Goal: Task Accomplishment & Management: Manage account settings

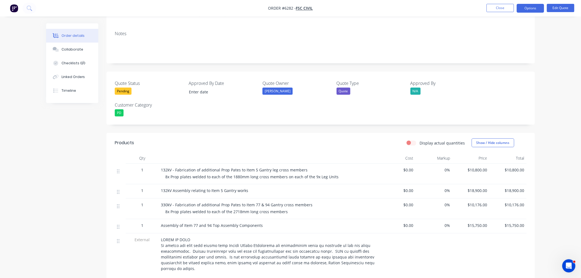
scroll to position [61, 0]
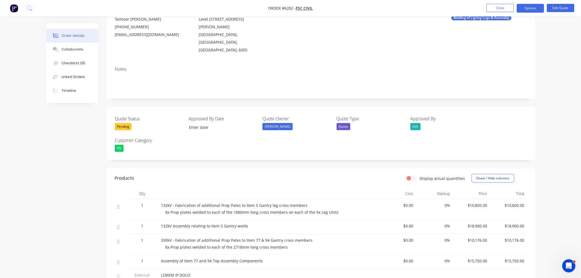
click at [127, 123] on div "Pending" at bounding box center [123, 126] width 17 height 7
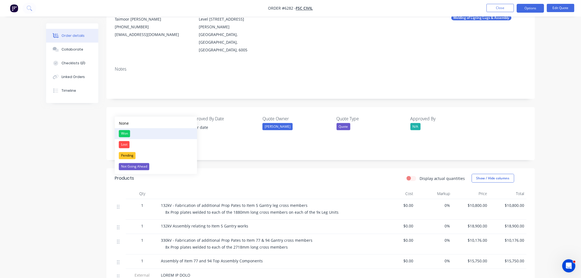
click at [125, 131] on div "Won" at bounding box center [124, 133] width 11 height 7
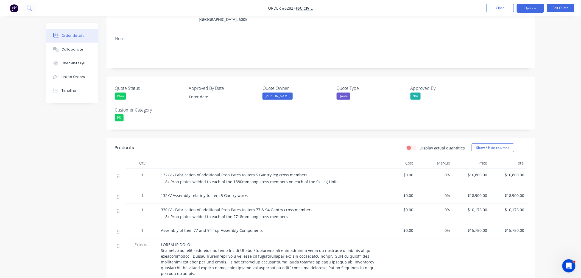
scroll to position [0, 0]
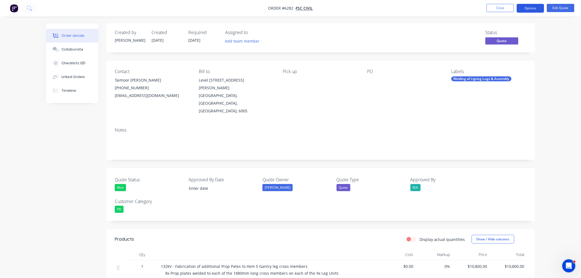
click at [532, 7] on button "Options" at bounding box center [530, 8] width 27 height 9
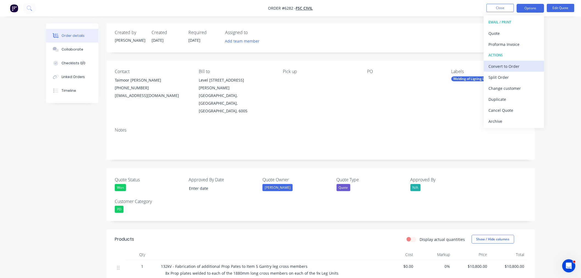
click at [521, 64] on div "Convert to Order" at bounding box center [514, 66] width 51 height 8
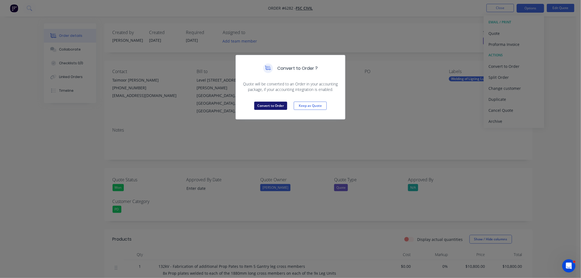
click at [276, 108] on button "Convert to Order" at bounding box center [270, 106] width 33 height 8
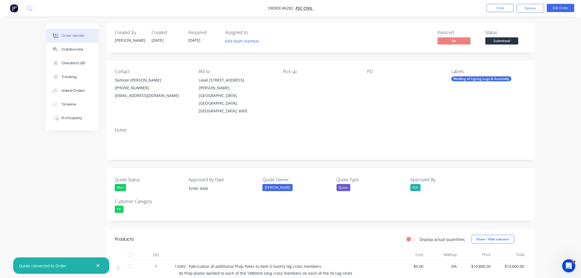
click at [369, 79] on div at bounding box center [401, 80] width 69 height 8
click at [562, 7] on button "Edit Order" at bounding box center [560, 8] width 27 height 8
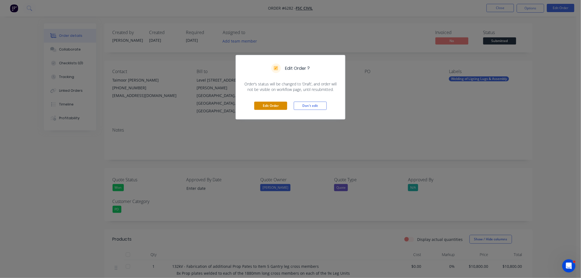
click at [275, 106] on button "Edit Order" at bounding box center [270, 106] width 33 height 8
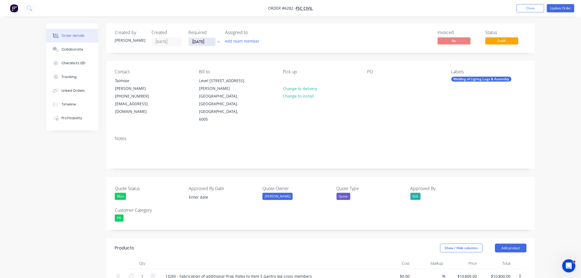
click at [207, 42] on input "01/09/25" at bounding box center [202, 42] width 27 height 8
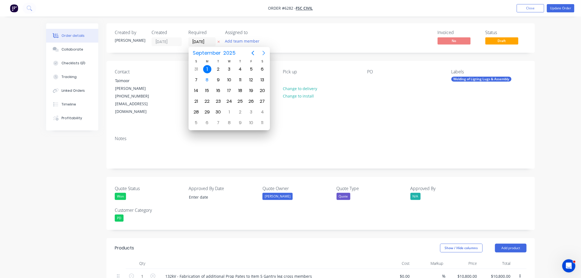
click at [265, 52] on icon "Next page" at bounding box center [264, 53] width 7 height 7
click at [317, 43] on div "Invoiced No Status Draft" at bounding box center [403, 38] width 247 height 16
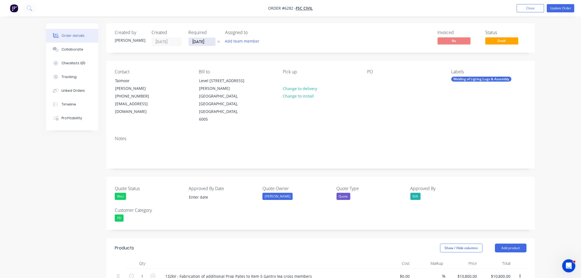
click at [210, 43] on input "01/09/25" at bounding box center [202, 42] width 27 height 8
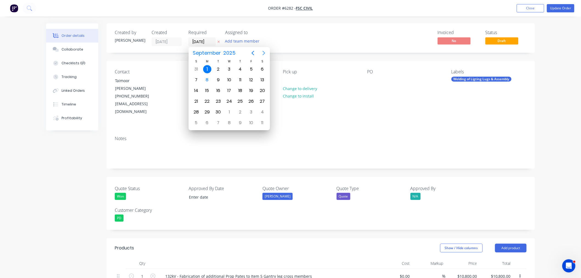
click at [262, 51] on icon "Next page" at bounding box center [264, 53] width 7 height 7
click at [242, 108] on div "30" at bounding box center [240, 112] width 8 height 8
type input "30/10/25"
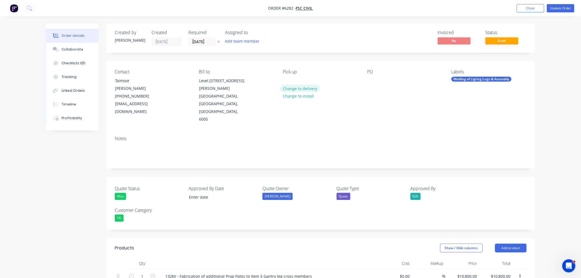
click at [292, 86] on button "Change to delivery" at bounding box center [300, 88] width 40 height 7
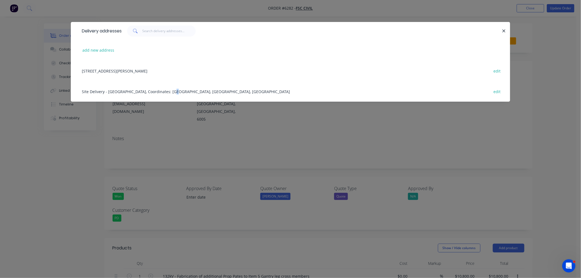
click at [173, 90] on div "Site Delivery - Neerabup Terminal, Coordinates: 31°40'44"S 115°49'23"E, Western…" at bounding box center [290, 91] width 423 height 21
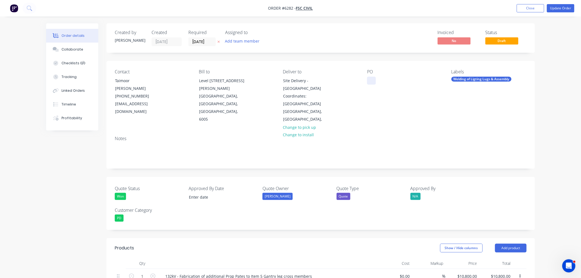
click at [371, 80] on div at bounding box center [371, 81] width 9 height 8
click at [371, 82] on div at bounding box center [371, 81] width 9 height 8
drag, startPoint x: 374, startPoint y: 76, endPoint x: 378, endPoint y: 86, distance: 10.9
click at [373, 77] on div at bounding box center [371, 81] width 9 height 8
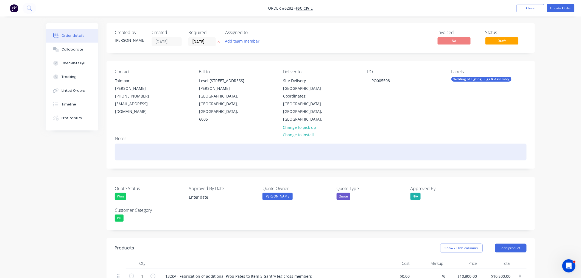
click at [138, 144] on div at bounding box center [321, 152] width 412 height 17
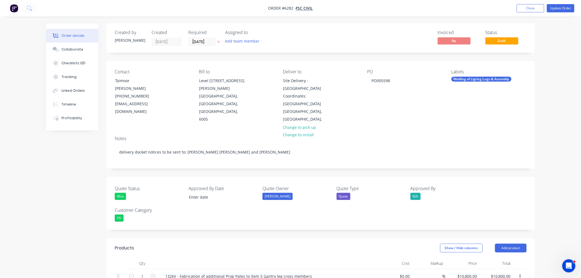
click at [472, 79] on div "Welding of Ligting Lugs & Assembly" at bounding box center [481, 79] width 60 height 5
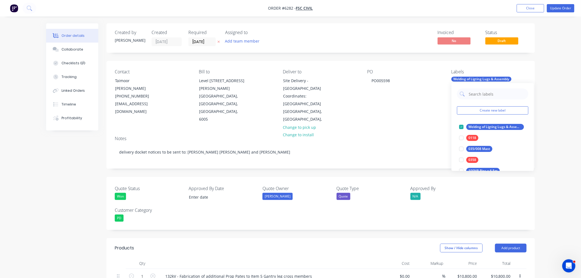
click at [528, 127] on div "Create new label Welding of Ligting Lugs & Assembly edit 0118 edit 035/008 Mast…" at bounding box center [492, 127] width 82 height 88
click at [529, 127] on button "edit" at bounding box center [532, 127] width 7 height 6
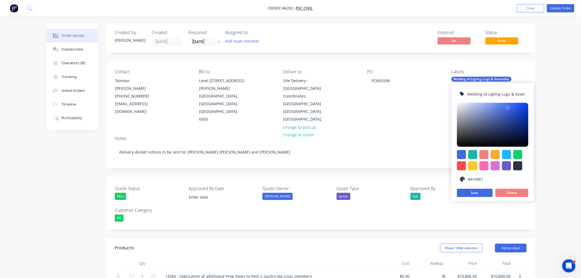
click at [488, 93] on input "Welding of Ligting Lugs & Assembly" at bounding box center [496, 94] width 58 height 10
type input "Welding Prop Plates & Assembly"
click at [479, 193] on button "Save" at bounding box center [475, 193] width 36 height 8
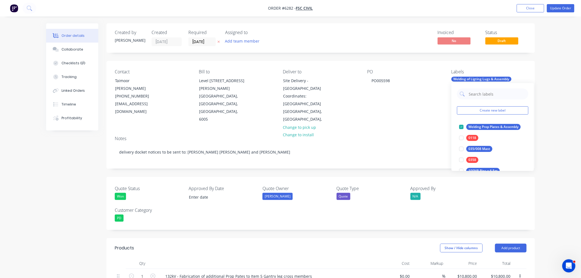
click at [424, 107] on div "PO PO005598" at bounding box center [404, 96] width 75 height 54
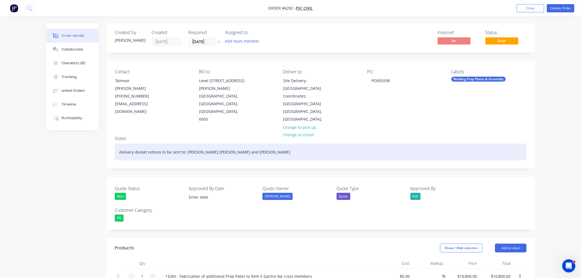
click at [306, 144] on div "delivery docket notices to be sent to: Taimoor Ahmed Awan, Muhammad Musaab and …" at bounding box center [321, 152] width 412 height 17
click at [286, 144] on div "delivery docket notices to be sent to: Taimoor Ahmed Awan, Muhammad Musaab and …" at bounding box center [321, 152] width 412 height 17
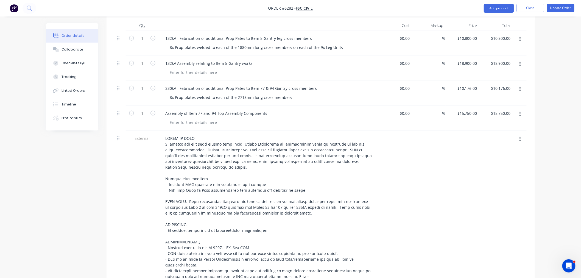
scroll to position [183, 0]
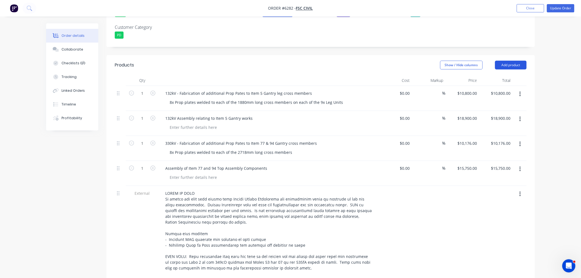
click at [505, 61] on button "Add product" at bounding box center [511, 65] width 32 height 9
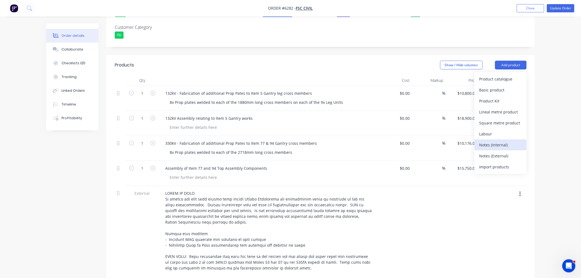
click at [496, 141] on div "Notes (Internal)" at bounding box center [500, 145] width 42 height 8
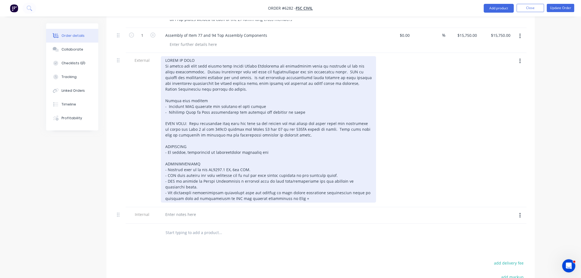
scroll to position [305, 0]
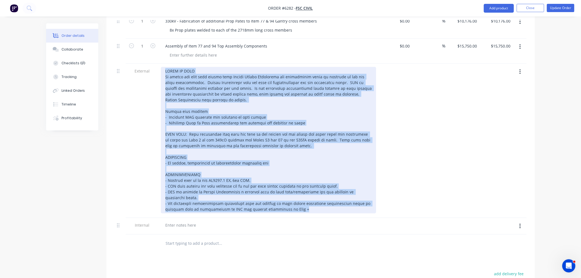
drag, startPoint x: 299, startPoint y: 195, endPoint x: 109, endPoint y: 61, distance: 232.4
click at [110, 59] on div "Qty Cost Markup Price Total 1 132kV - Fabrication of additional Prop Pates to I…" at bounding box center [321, 103] width 428 height 300
copy div "SCOPE OF WORK To supply and weld prop plates onto Gantry Strain Structures and …"
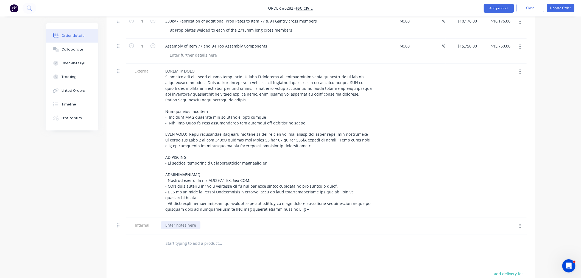
click at [177, 221] on div at bounding box center [181, 225] width 40 height 8
paste div
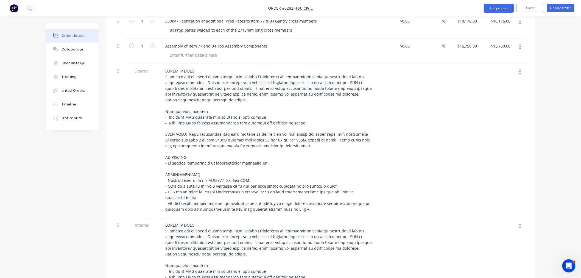
click at [518, 67] on button "button" at bounding box center [520, 72] width 13 height 10
click at [503, 93] on div "Delete" at bounding box center [500, 97] width 42 height 8
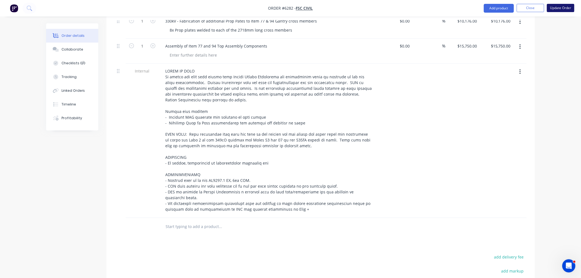
click at [557, 9] on button "Update Order" at bounding box center [560, 8] width 27 height 8
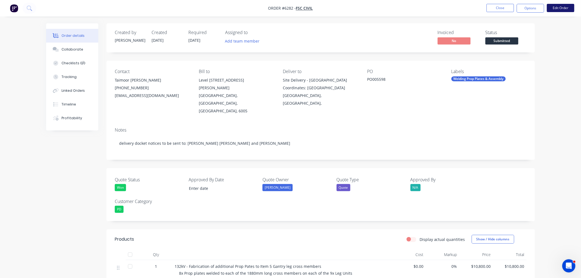
click at [556, 7] on button "Edit Order" at bounding box center [560, 8] width 27 height 8
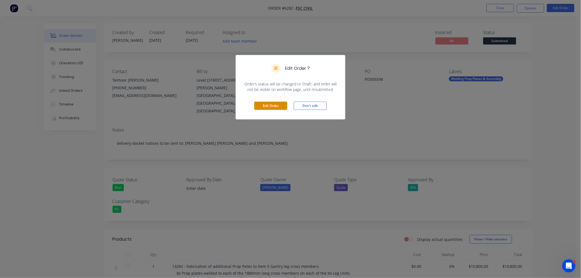
click at [281, 103] on button "Edit Order" at bounding box center [270, 106] width 33 height 8
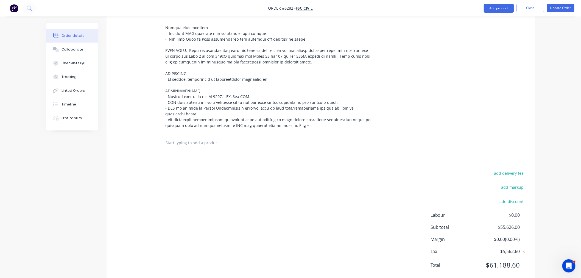
scroll to position [390, 0]
click at [501, 6] on button "Add product" at bounding box center [499, 8] width 30 height 9
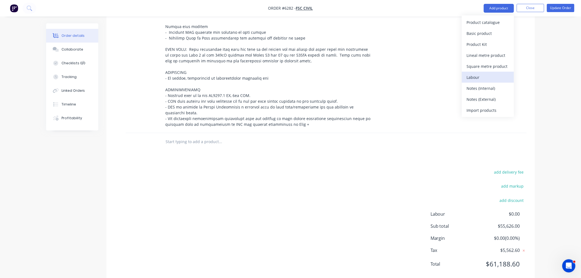
click at [481, 76] on div "Labour" at bounding box center [488, 77] width 42 height 8
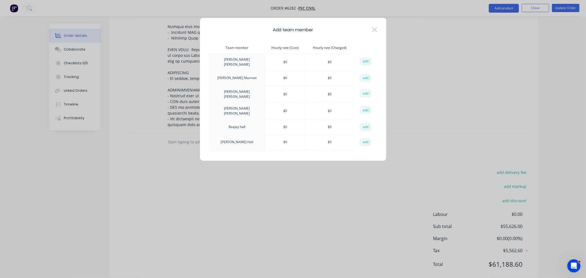
drag, startPoint x: 539, startPoint y: 26, endPoint x: 543, endPoint y: 5, distance: 20.9
click at [540, 26] on div "Add team member Team member Hourly rate (Cost) Hourly rate (Charged) action Aar…" at bounding box center [293, 139] width 586 height 278
click at [373, 31] on icon at bounding box center [374, 29] width 5 height 5
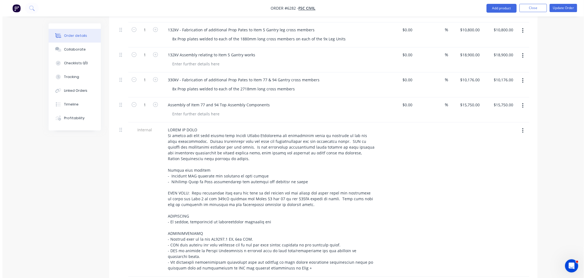
scroll to position [336, 0]
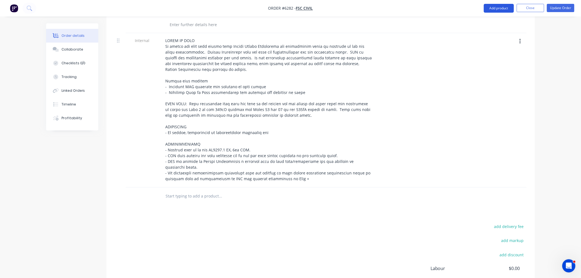
click at [493, 10] on button "Add product" at bounding box center [499, 8] width 30 height 9
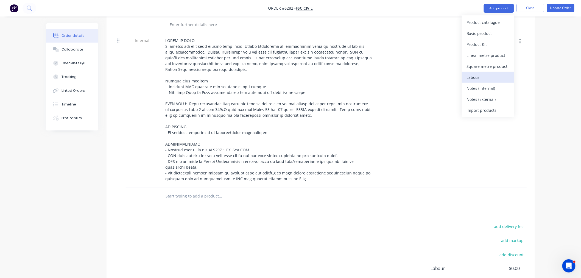
click at [481, 75] on div "Labour" at bounding box center [488, 77] width 42 height 8
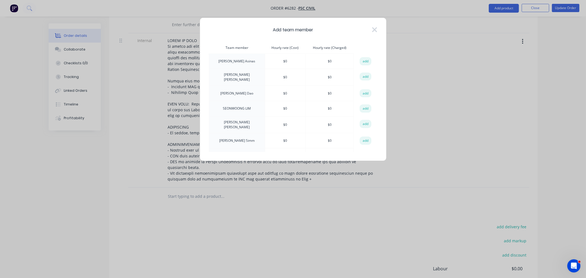
scroll to position [609, 0]
click at [359, 153] on button "add" at bounding box center [365, 157] width 12 height 8
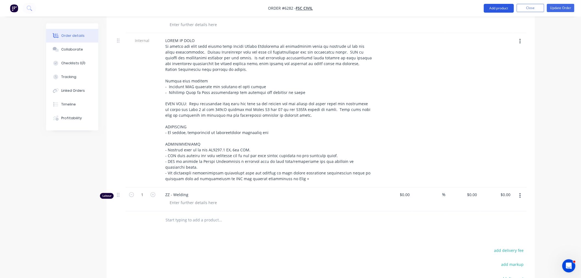
click at [487, 7] on button "Add product" at bounding box center [499, 8] width 30 height 9
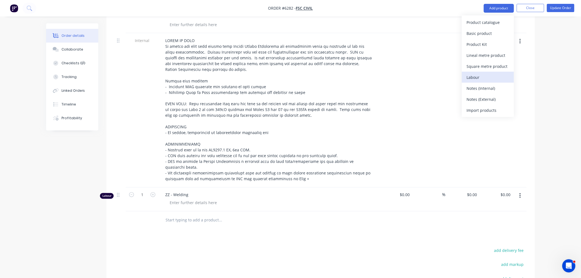
click at [477, 76] on div "Labour" at bounding box center [488, 77] width 42 height 8
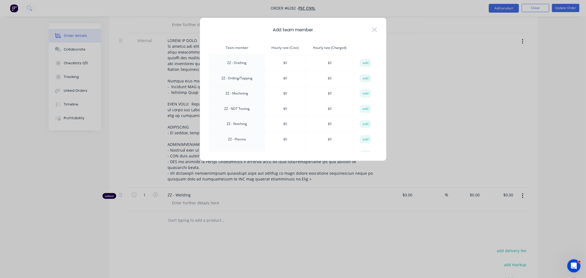
scroll to position [548, 0]
click at [364, 138] on button "add" at bounding box center [365, 142] width 12 height 8
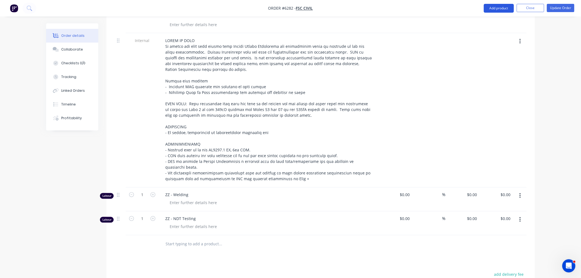
click at [492, 12] on nav "Order #6282 - FSC Civil Add product Close Update Order" at bounding box center [290, 8] width 581 height 16
click at [491, 12] on button "Add product" at bounding box center [499, 8] width 30 height 9
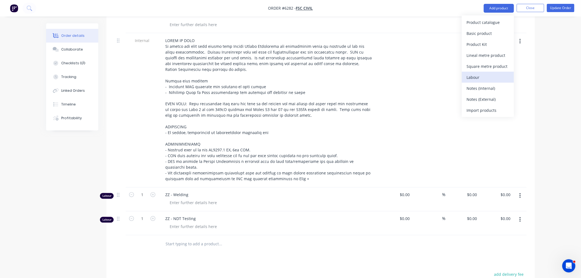
click at [482, 79] on div "Labour" at bounding box center [488, 77] width 42 height 8
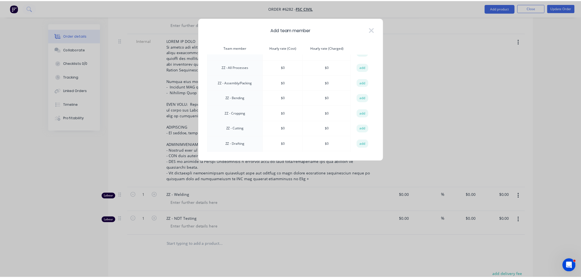
scroll to position [457, 0]
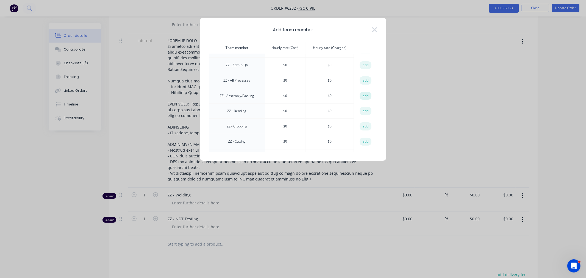
click at [360, 92] on button "add" at bounding box center [365, 96] width 12 height 8
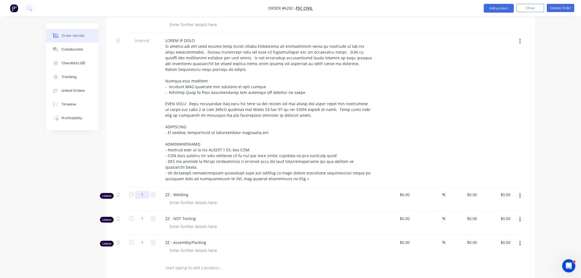
click at [143, 191] on input "1" at bounding box center [142, 195] width 14 height 8
type input "96.5"
click at [140, 215] on input "1" at bounding box center [142, 219] width 14 height 8
type input "16"
click at [140, 239] on input "1" at bounding box center [142, 243] width 14 height 8
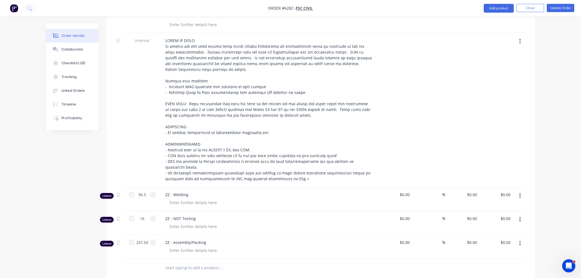
type input "247.5"
click at [145, 259] on div at bounding box center [142, 268] width 33 height 18
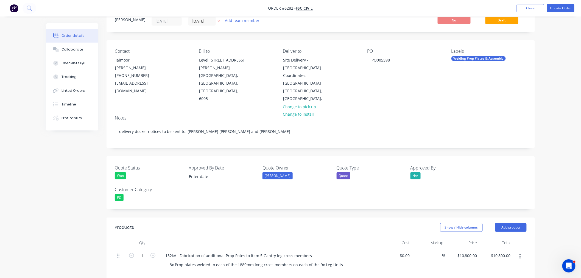
scroll to position [0, 0]
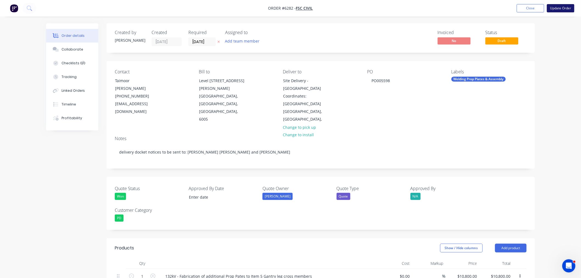
click at [551, 9] on button "Update Order" at bounding box center [560, 8] width 27 height 8
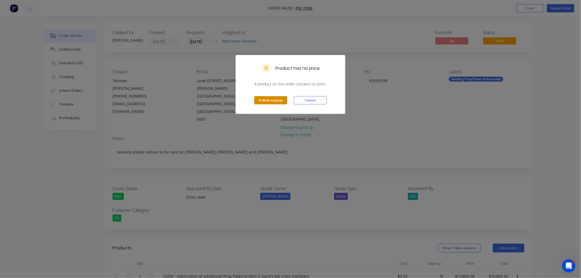
click at [273, 98] on button "Submit anyway" at bounding box center [270, 100] width 33 height 8
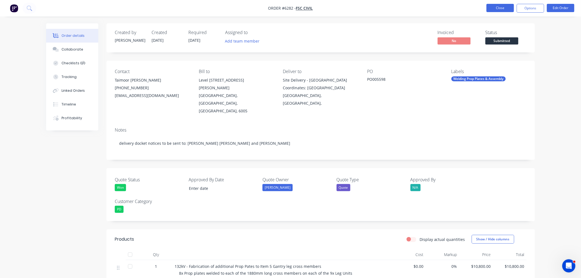
click at [500, 10] on button "Close" at bounding box center [500, 8] width 27 height 8
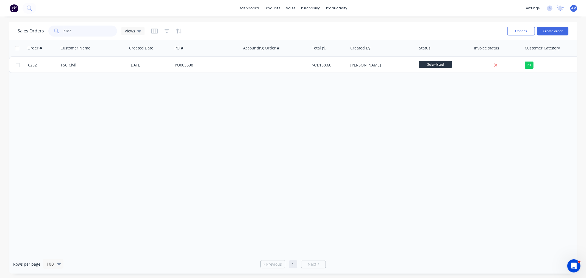
drag, startPoint x: 82, startPoint y: 28, endPoint x: 38, endPoint y: 35, distance: 43.7
click at [38, 35] on div "Sales Orders 6282 Views" at bounding box center [81, 31] width 127 height 11
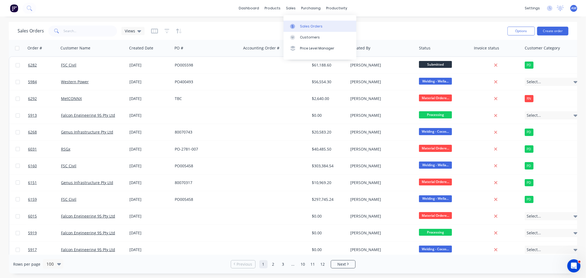
click at [297, 26] on div at bounding box center [294, 26] width 8 height 5
click at [88, 31] on input "text" at bounding box center [91, 31] width 54 height 11
click at [78, 33] on input "text" at bounding box center [91, 31] width 54 height 11
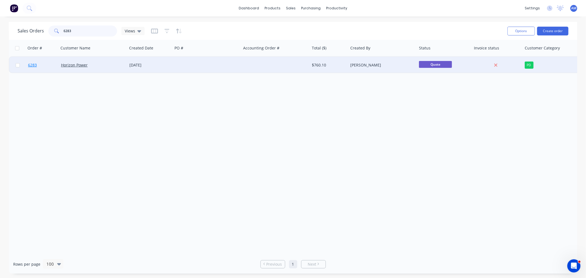
type input "6283"
click at [47, 65] on link "6283" at bounding box center [44, 65] width 33 height 16
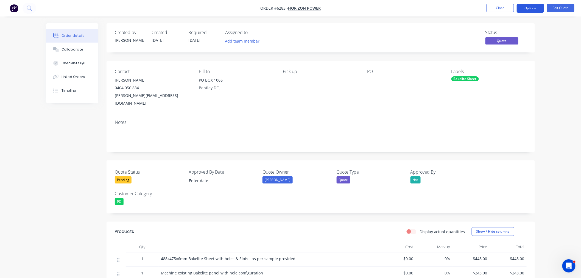
click at [538, 6] on button "Options" at bounding box center [530, 8] width 27 height 9
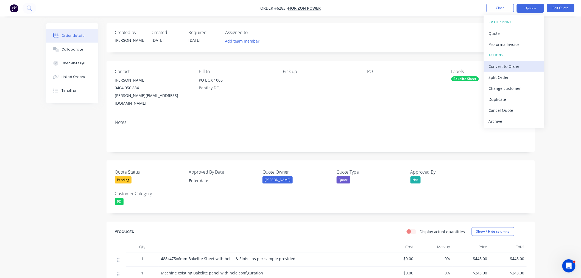
click at [514, 67] on div "Convert to Order" at bounding box center [514, 66] width 51 height 8
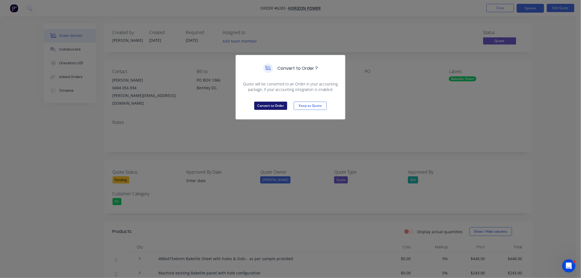
click at [279, 103] on button "Convert to Order" at bounding box center [270, 106] width 33 height 8
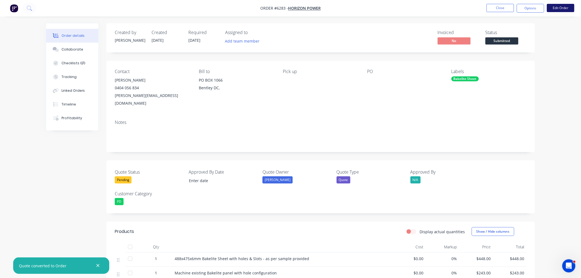
click at [566, 7] on button "Edit Order" at bounding box center [560, 8] width 27 height 8
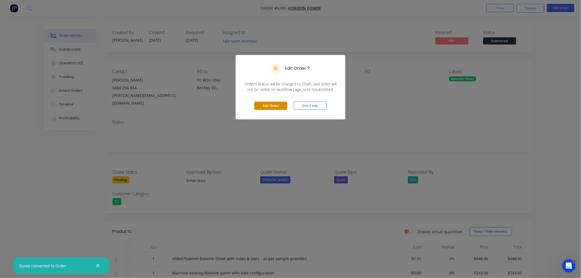
click at [263, 107] on button "Edit Order" at bounding box center [270, 106] width 33 height 8
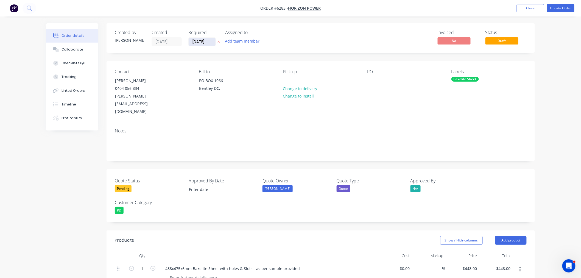
click at [210, 43] on input "02/09/25" at bounding box center [202, 42] width 27 height 8
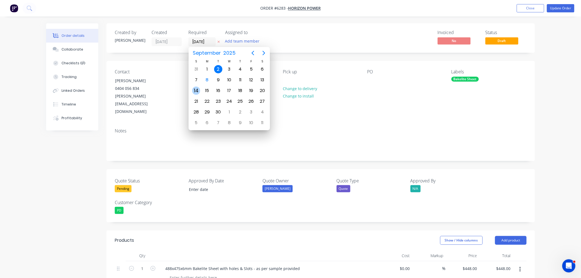
click at [198, 86] on div "14" at bounding box center [196, 90] width 8 height 8
type input "14/09/25"
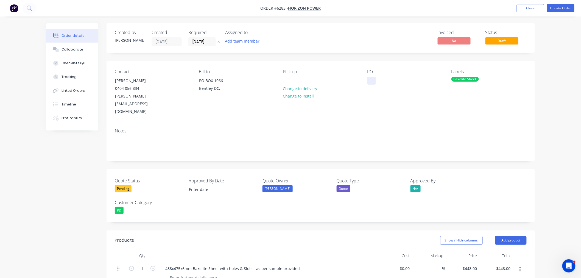
click at [372, 79] on div at bounding box center [371, 81] width 9 height 8
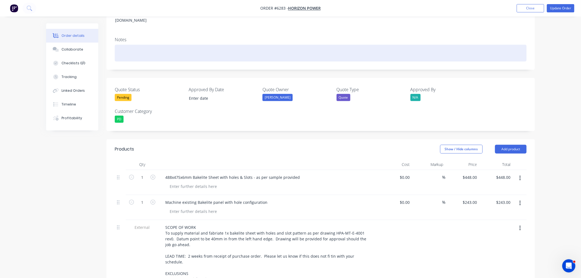
scroll to position [122, 0]
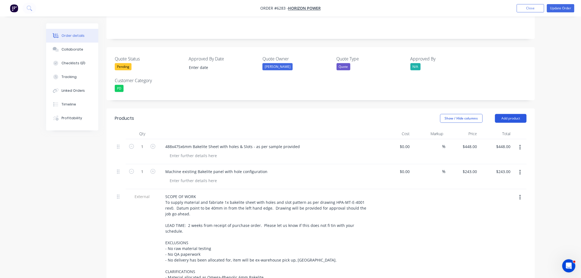
click at [503, 114] on button "Add product" at bounding box center [511, 118] width 32 height 9
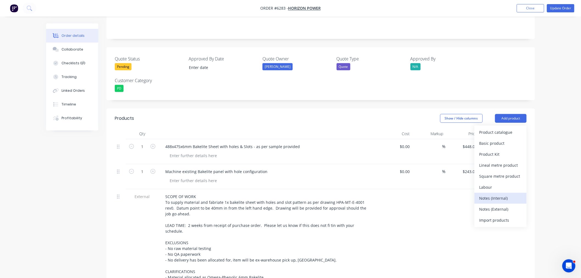
click at [494, 194] on div "Notes (Internal)" at bounding box center [500, 198] width 42 height 8
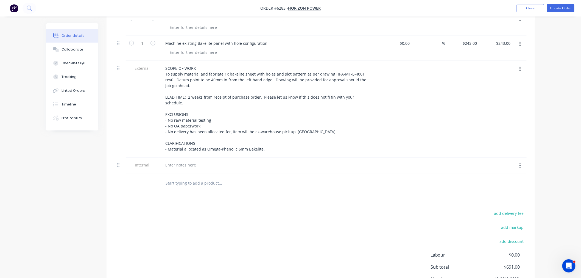
scroll to position [275, 0]
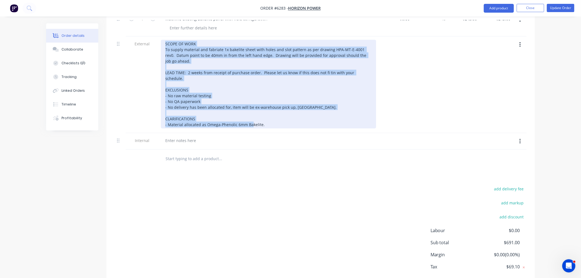
drag, startPoint x: 272, startPoint y: 105, endPoint x: 142, endPoint y: 25, distance: 152.7
click at [142, 37] on div "External SCOPE OF WORK To supply material and fabriate 1x bakelite sheet with h…" at bounding box center [321, 85] width 412 height 97
copy div "SCOPE OF WORK To supply material and fabriate 1x bakelite sheet with holes and …"
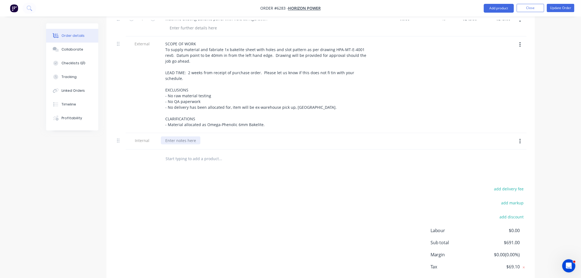
click at [177, 136] on div at bounding box center [181, 140] width 40 height 8
paste div
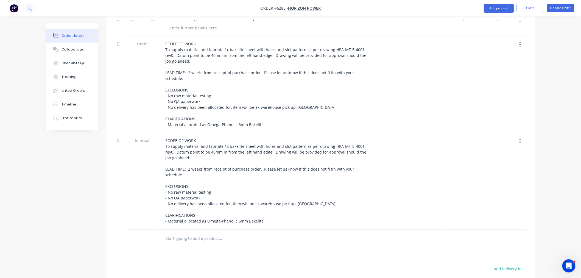
click at [519, 40] on button "button" at bounding box center [520, 45] width 13 height 10
click at [498, 66] on div "Delete" at bounding box center [500, 70] width 42 height 8
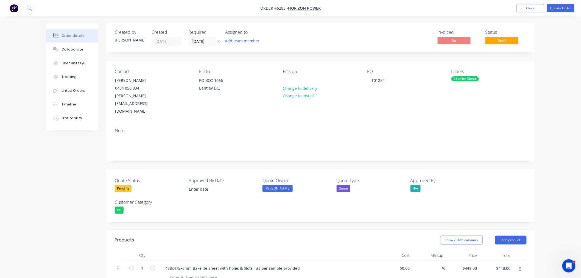
scroll to position [0, 0]
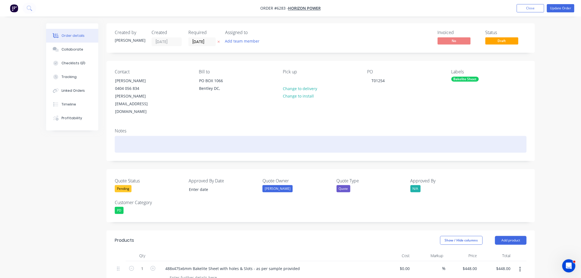
drag, startPoint x: 134, startPoint y: 125, endPoint x: 136, endPoint y: 133, distance: 8.3
click at [134, 136] on div at bounding box center [321, 144] width 412 height 17
click at [230, 136] on div "delivery docket notices to be sent to: Rhett Aylett and Deepti" at bounding box center [321, 144] width 412 height 17
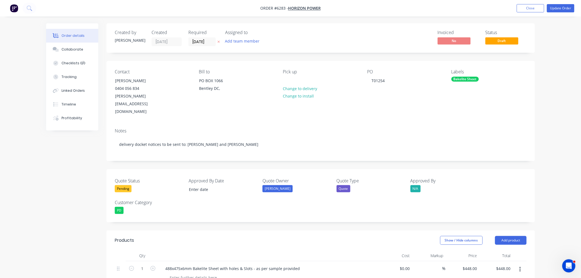
click at [127, 185] on div "Pending" at bounding box center [123, 188] width 17 height 7
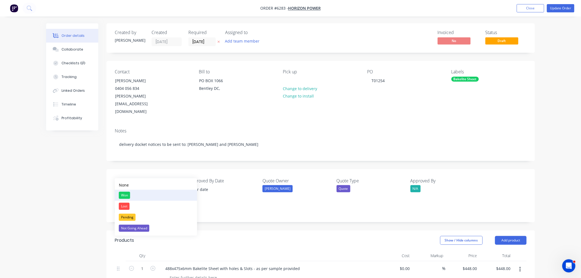
click at [127, 193] on div "Won" at bounding box center [124, 195] width 11 height 7
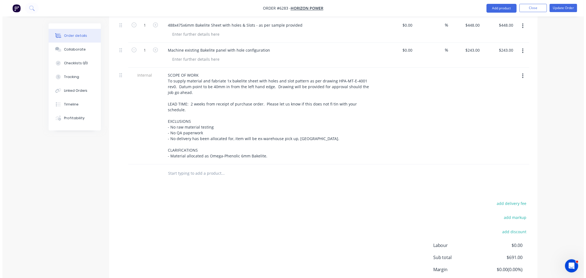
scroll to position [267, 0]
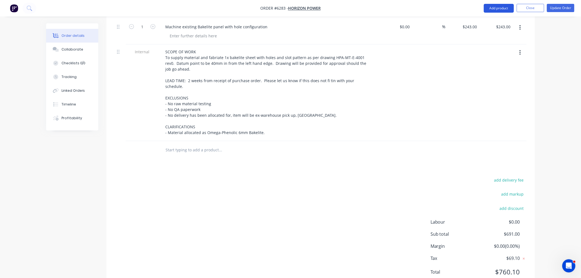
click at [503, 10] on button "Add product" at bounding box center [499, 8] width 30 height 9
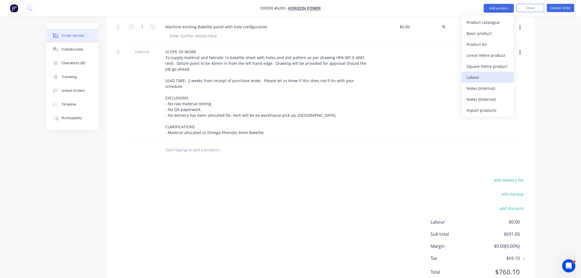
click at [481, 75] on div "Labour" at bounding box center [488, 77] width 42 height 8
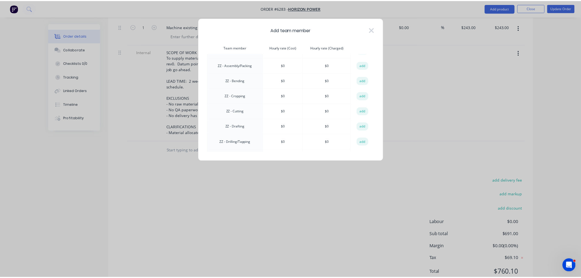
scroll to position [457, 0]
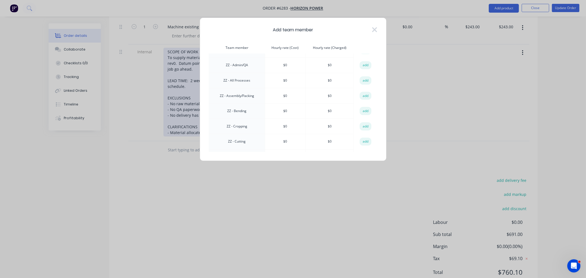
click at [362, 92] on button "add" at bounding box center [365, 96] width 12 height 8
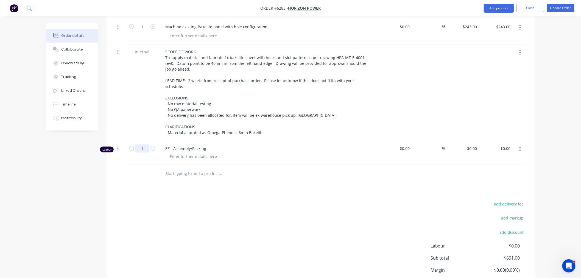
click at [146, 144] on input "1" at bounding box center [142, 148] width 14 height 8
type input "0.5"
click at [551, 9] on button "Update Order" at bounding box center [560, 8] width 27 height 8
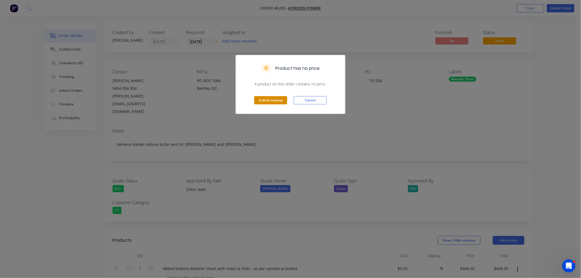
click at [282, 99] on button "Submit anyway" at bounding box center [270, 100] width 33 height 8
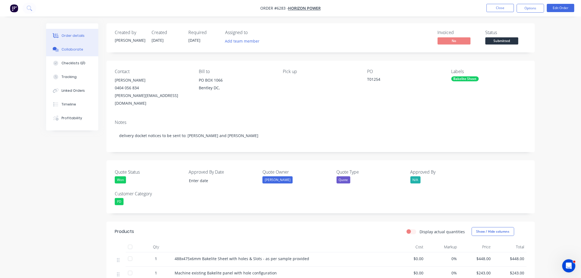
click at [72, 54] on button "Collaborate" at bounding box center [72, 50] width 52 height 14
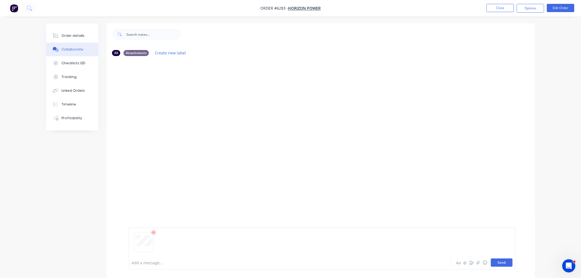
click at [499, 263] on button "Send" at bounding box center [502, 262] width 22 height 8
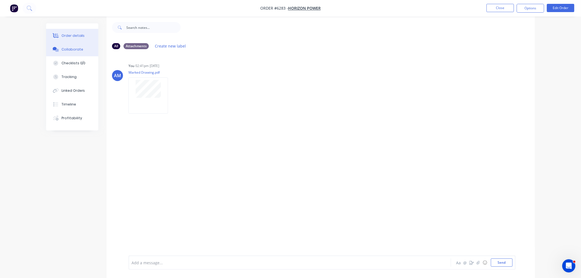
scroll to position [9, 0]
click at [68, 35] on div "Order details" at bounding box center [73, 35] width 23 height 5
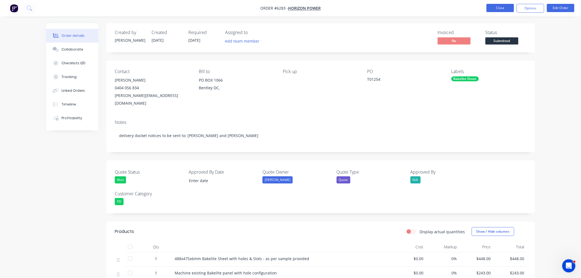
click at [502, 8] on button "Close" at bounding box center [500, 8] width 27 height 8
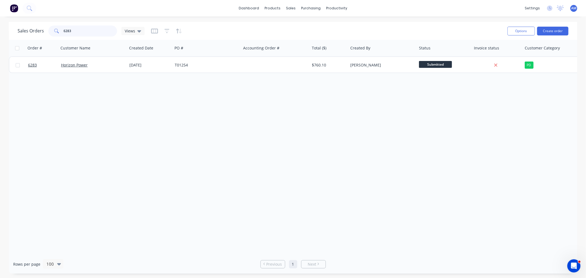
click at [84, 28] on input "6283" at bounding box center [91, 31] width 54 height 11
click at [48, 30] on div "6283" at bounding box center [82, 31] width 69 height 11
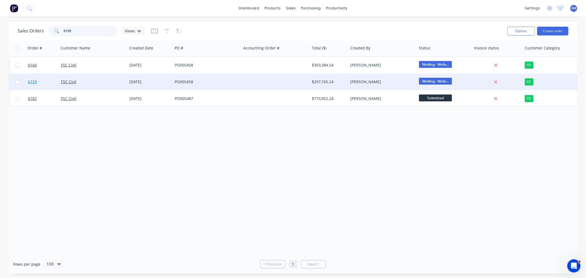
type input "6159"
click at [43, 84] on link "6159" at bounding box center [44, 82] width 33 height 16
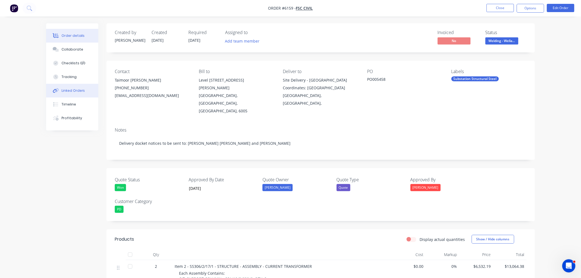
click at [80, 94] on button "Linked Orders" at bounding box center [72, 91] width 52 height 14
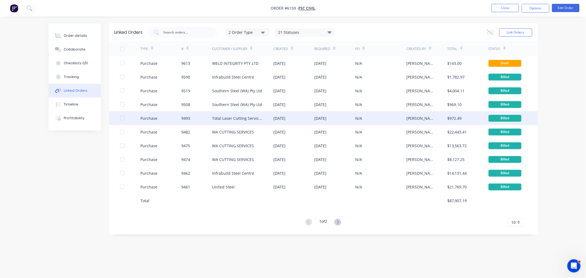
click at [171, 116] on div "Purchase" at bounding box center [160, 118] width 41 height 14
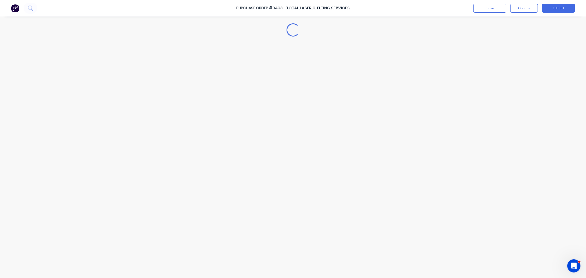
type textarea "x"
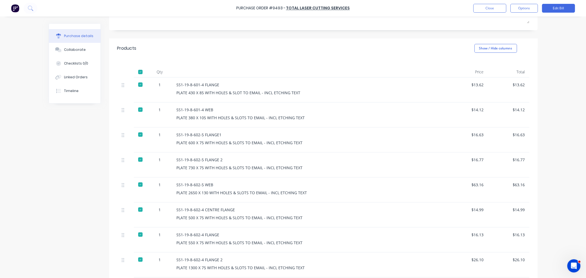
scroll to position [134, 0]
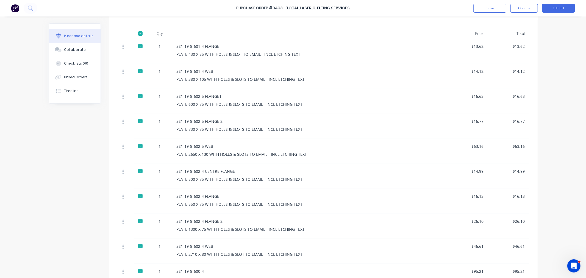
click at [216, 268] on div "SS1-19-8-600-4" at bounding box center [310, 271] width 266 height 6
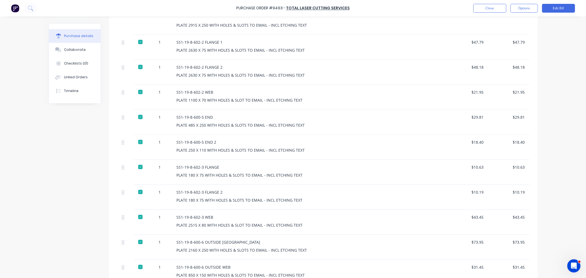
scroll to position [378, 0]
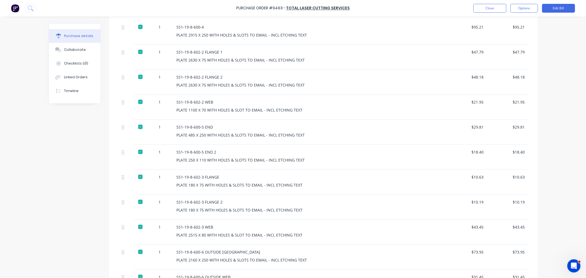
click at [235, 274] on div "SS1-19-8-600-6 OUTSIDE WEB" at bounding box center [310, 277] width 266 height 6
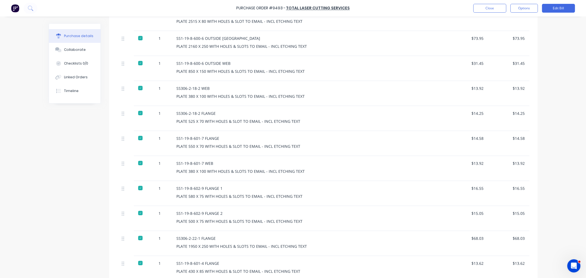
scroll to position [622, 0]
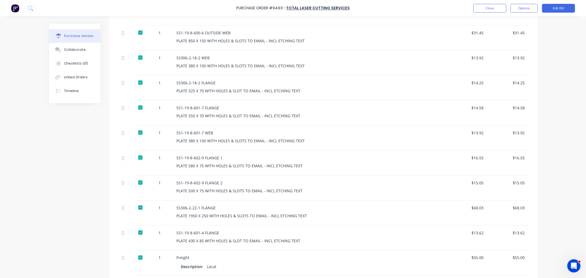
click at [225, 230] on div "SS1-19-8-601-4 FLANGE" at bounding box center [310, 233] width 266 height 6
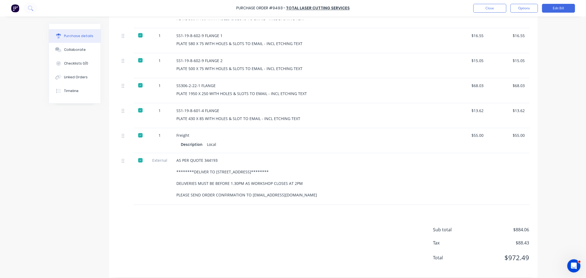
scroll to position [683, 0]
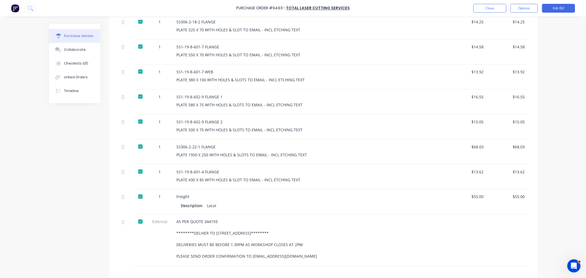
click at [482, 169] on div "$13.62" at bounding box center [467, 176] width 41 height 25
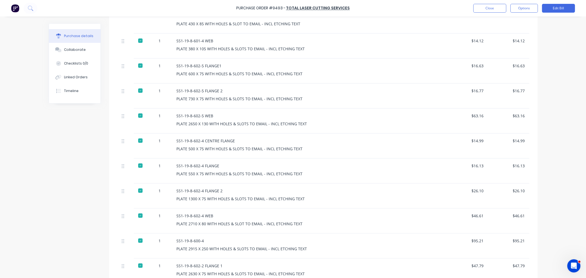
scroll to position [0, 0]
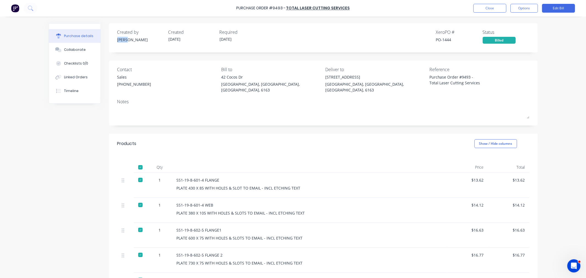
drag, startPoint x: 112, startPoint y: 36, endPoint x: 132, endPoint y: 44, distance: 22.1
click at [132, 44] on div "Created by Bevan Created 06/08/25 Required 14/08/25 Xero PO # PO-1444 Status Bi…" at bounding box center [323, 37] width 428 height 29
click at [484, 7] on button "Close" at bounding box center [489, 8] width 33 height 9
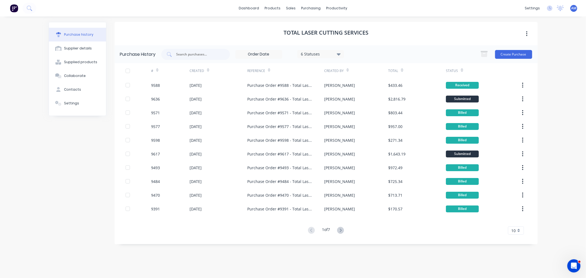
click at [70, 187] on div "Purchase history Supplier details Supplied products Collaborate Contacts Settin…" at bounding box center [78, 144] width 58 height 245
click at [300, 25] on div "Sales Orders" at bounding box center [311, 26] width 23 height 5
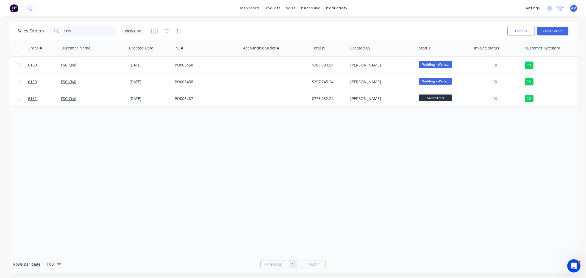
drag, startPoint x: 72, startPoint y: 34, endPoint x: 87, endPoint y: 34, distance: 14.6
click at [74, 35] on input "6159" at bounding box center [91, 31] width 54 height 11
drag, startPoint x: 39, startPoint y: 35, endPoint x: 4, endPoint y: 58, distance: 42.0
click at [33, 36] on div "Sales Orders 6159 Views" at bounding box center [81, 31] width 127 height 11
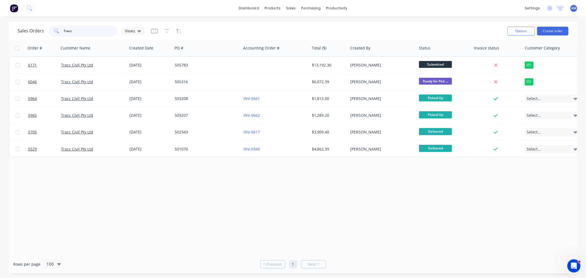
type input "Tracc"
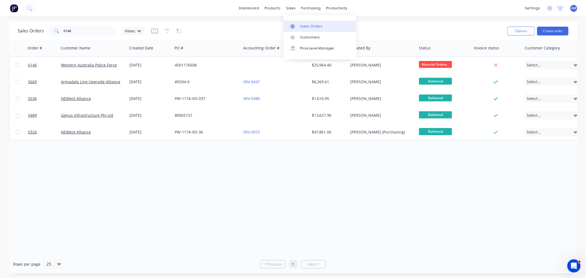
click at [301, 26] on div "Sales Orders" at bounding box center [311, 26] width 23 height 5
drag, startPoint x: 54, startPoint y: 32, endPoint x: 38, endPoint y: 35, distance: 16.1
click at [39, 35] on div "Sales Orders 6146 Views" at bounding box center [81, 31] width 127 height 11
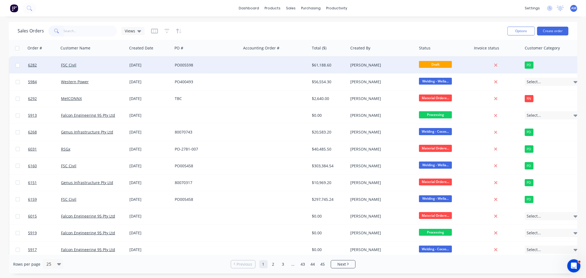
click at [93, 65] on div "FSC Civil" at bounding box center [91, 64] width 61 height 5
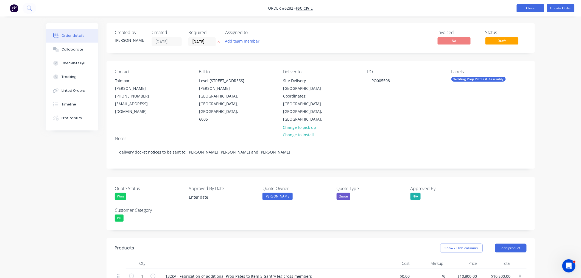
click at [526, 7] on button "Close" at bounding box center [530, 8] width 27 height 8
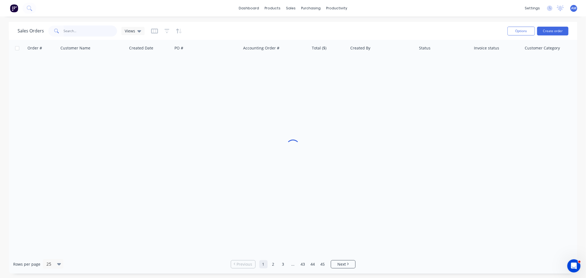
click at [93, 32] on input "text" at bounding box center [91, 31] width 54 height 11
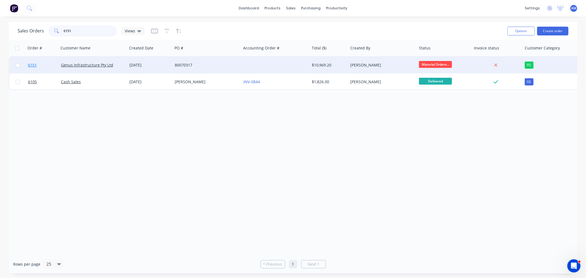
type input "6151"
click at [46, 64] on link "6151" at bounding box center [44, 65] width 33 height 16
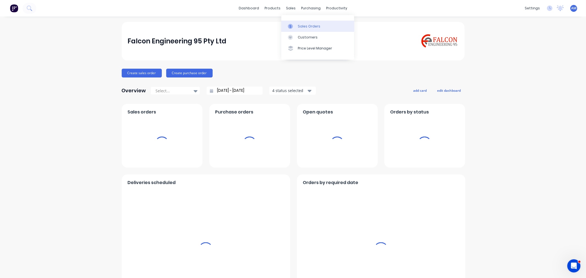
click at [303, 23] on link "Sales Orders" at bounding box center [317, 26] width 73 height 11
